Goal: Transaction & Acquisition: Purchase product/service

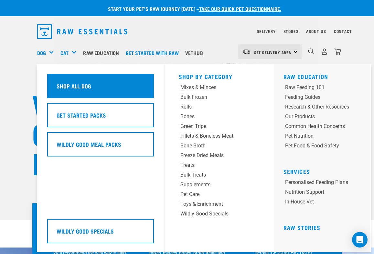
click at [66, 86] on h5 "Shop All Dog" at bounding box center [74, 86] width 35 height 8
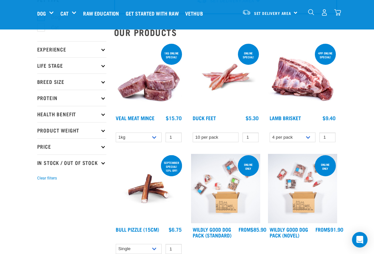
scroll to position [45, 0]
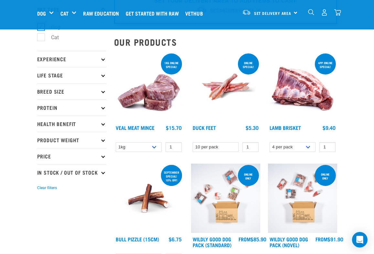
click at [102, 124] on p "Health Benefit" at bounding box center [71, 123] width 69 height 16
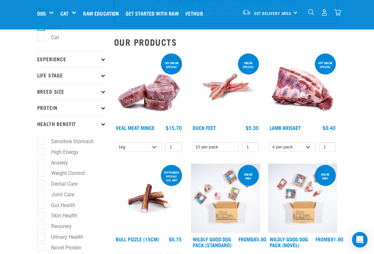
click at [101, 61] on p "Experience" at bounding box center [71, 59] width 69 height 16
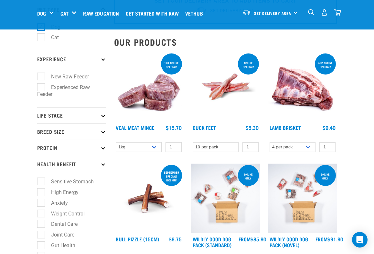
click at [102, 62] on p "Experience" at bounding box center [71, 59] width 69 height 16
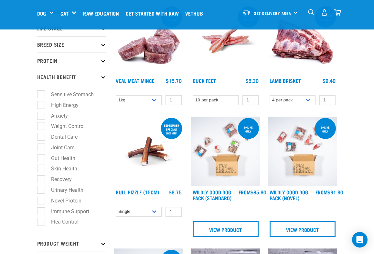
scroll to position [94, 0]
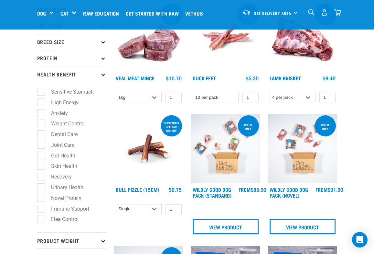
click at [42, 92] on label "Sensitive Stomach" at bounding box center [69, 92] width 56 height 8
click at [41, 92] on input "Sensitive Stomach" at bounding box center [39, 91] width 4 height 4
checkbox input "true"
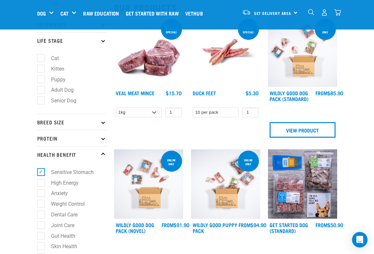
scroll to position [84, 0]
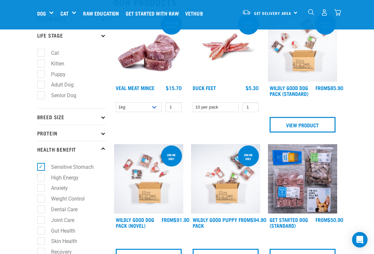
click at [42, 242] on label "Skin Health" at bounding box center [60, 241] width 39 height 8
click at [41, 242] on input "Skin Health" at bounding box center [39, 240] width 4 height 4
checkbox input "true"
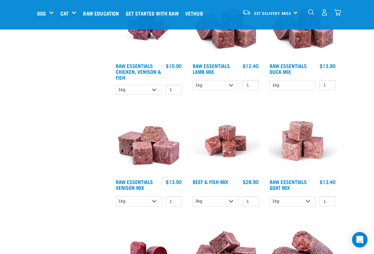
scroll to position [504, 0]
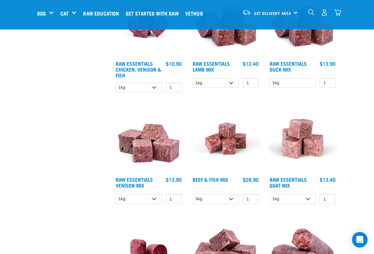
click at [139, 182] on h4 "Raw Essentials Venison Mix" at bounding box center [139, 182] width 46 height 13
click at [141, 185] on link "Raw Essentials Venison Mix" at bounding box center [134, 182] width 37 height 9
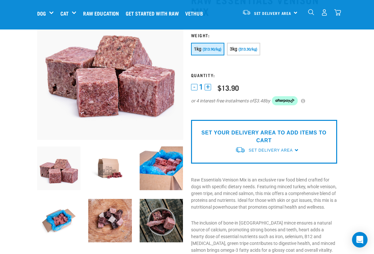
scroll to position [46, 0]
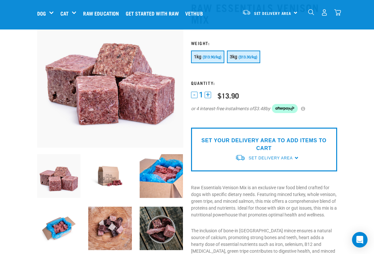
click at [253, 59] on span "($13.30/kg)" at bounding box center [248, 57] width 19 height 4
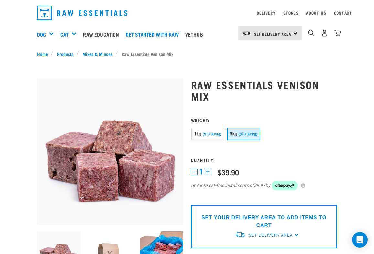
scroll to position [0, 0]
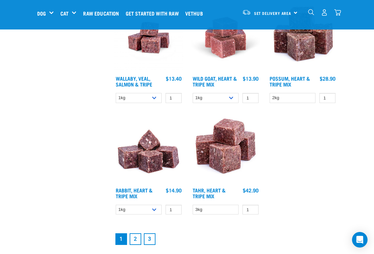
scroll to position [1206, 0]
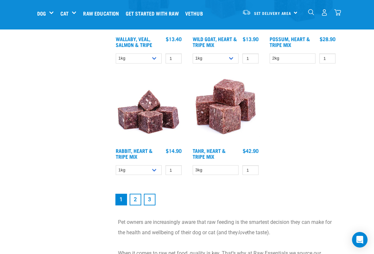
click at [137, 204] on link "2" at bounding box center [136, 199] width 12 height 12
click at [135, 203] on link "2" at bounding box center [136, 199] width 12 height 12
click at [136, 203] on link "2" at bounding box center [136, 199] width 12 height 12
click at [137, 203] on link "2" at bounding box center [136, 199] width 12 height 12
